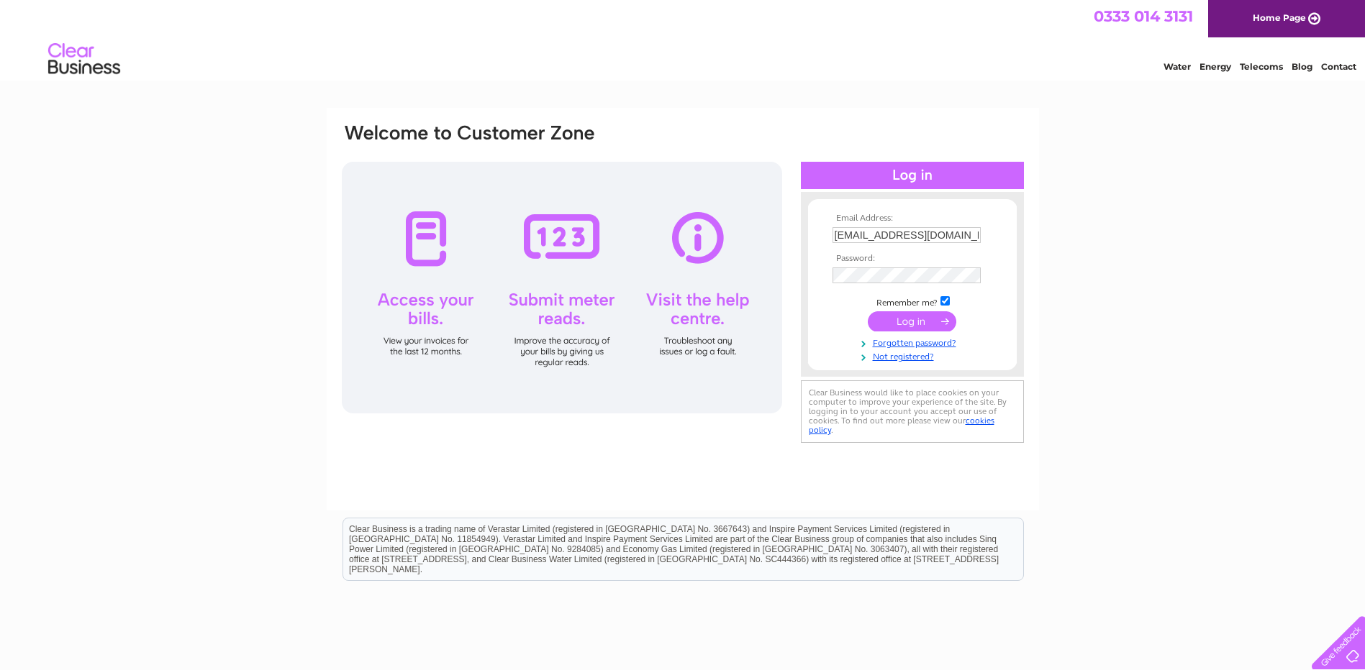
click at [900, 320] on input "submit" at bounding box center [912, 321] width 88 height 20
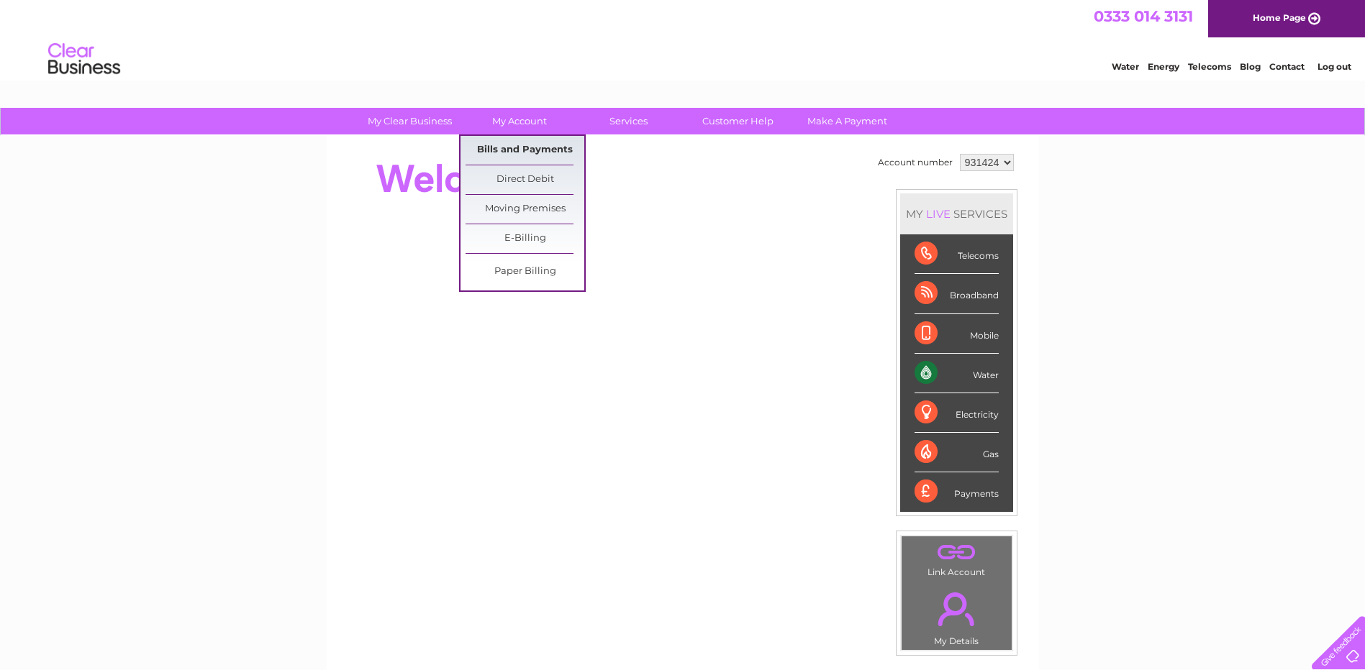
click at [504, 147] on link "Bills and Payments" at bounding box center [524, 150] width 119 height 29
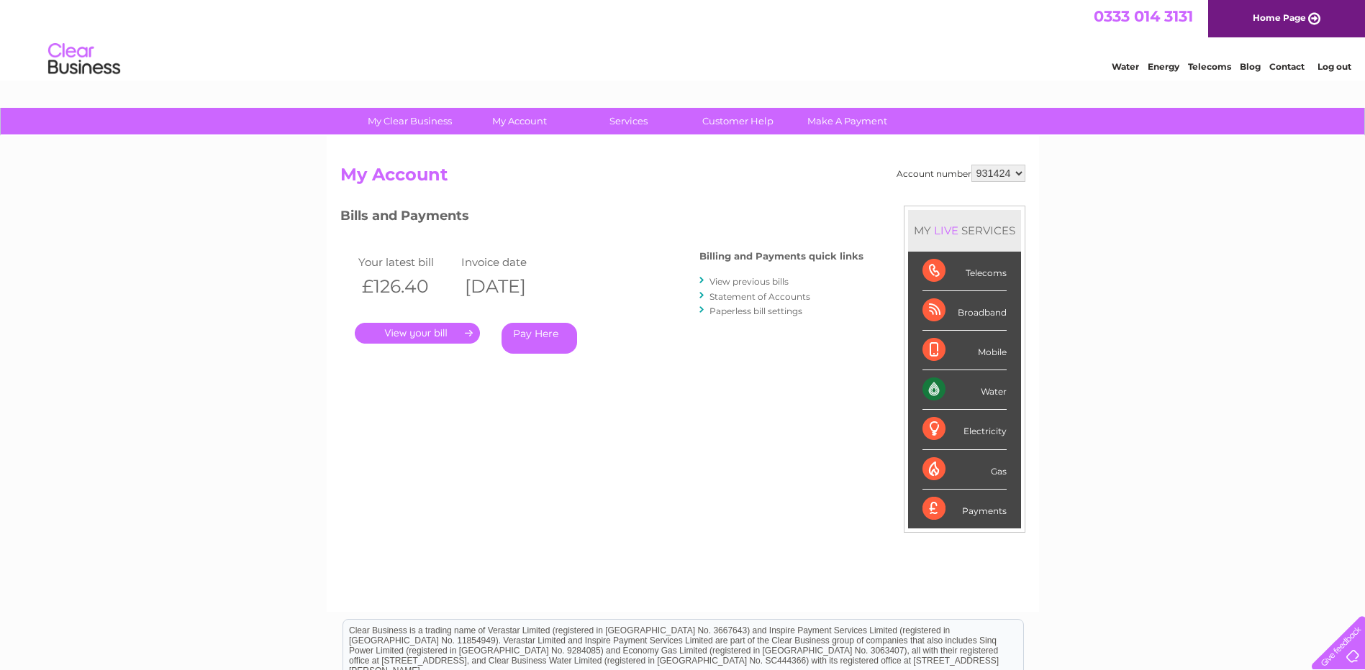
click at [441, 333] on link "." at bounding box center [417, 333] width 125 height 21
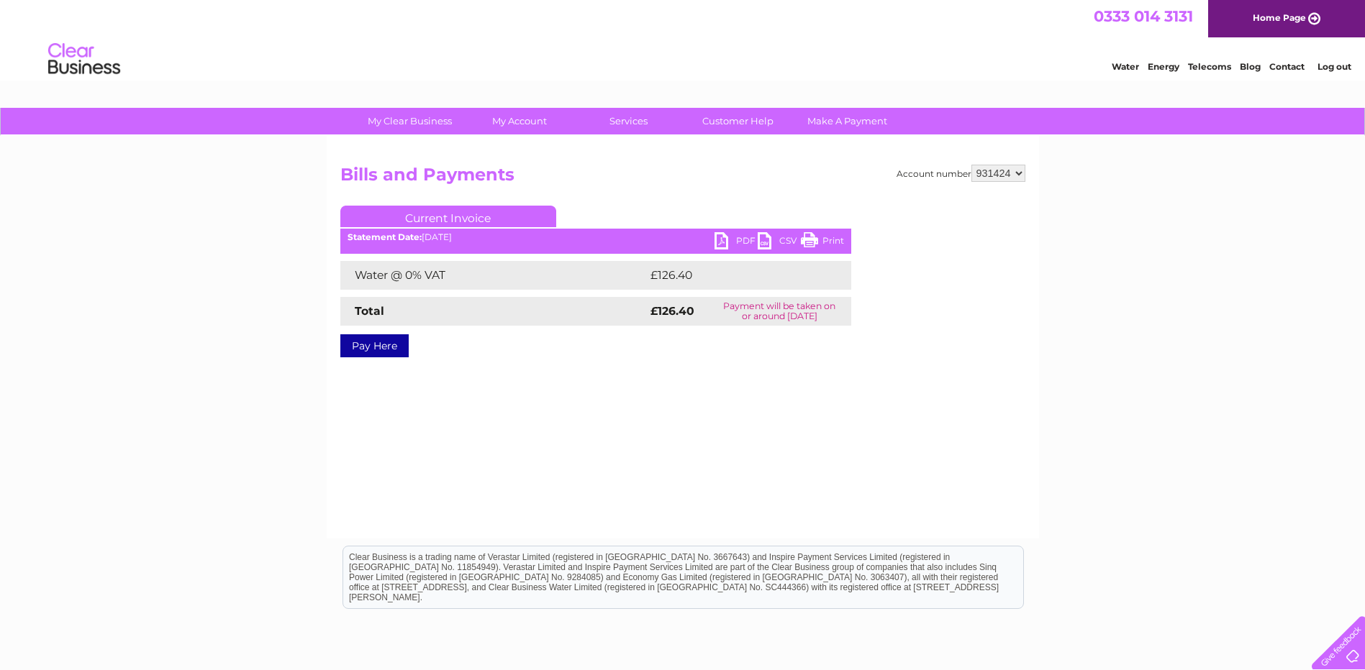
click at [724, 244] on link "PDF" at bounding box center [735, 242] width 43 height 21
